Goal: Find contact information: Find contact information

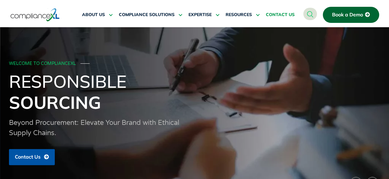
click at [282, 14] on span "CONTACT US" at bounding box center [280, 15] width 29 height 6
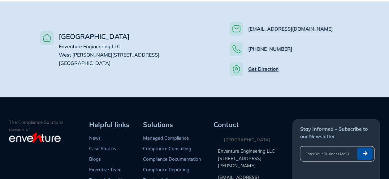
scroll to position [487, 0]
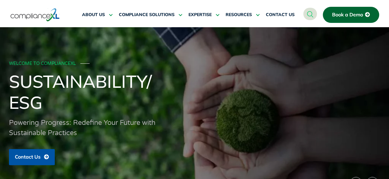
scroll to position [157, 0]
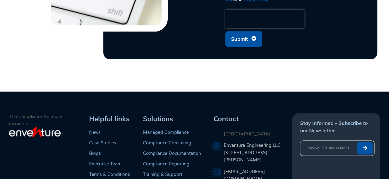
scroll to position [1603, 0]
